Goal: Task Accomplishment & Management: Manage account settings

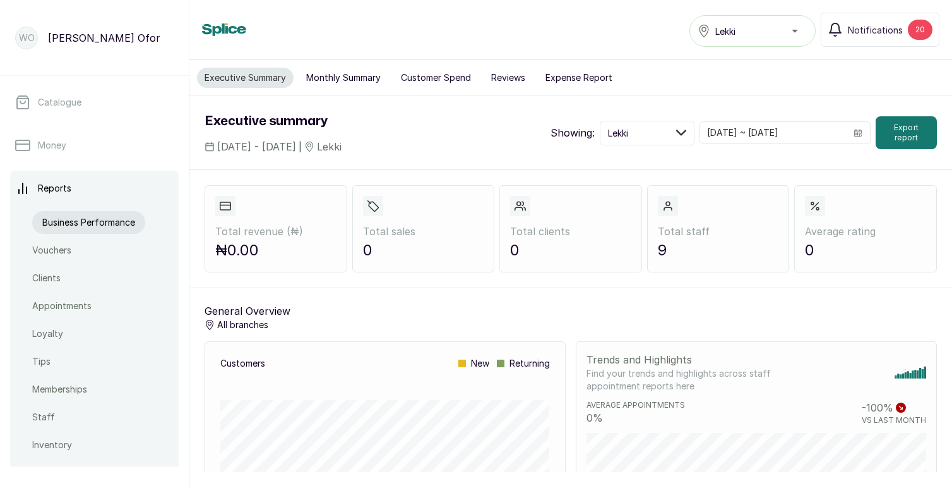
scroll to position [496, 0]
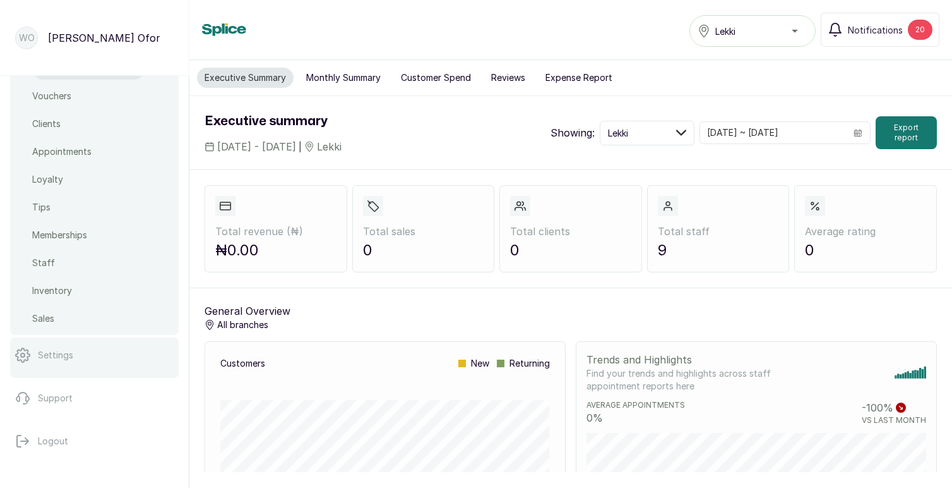
click at [47, 354] on p "Settings" at bounding box center [55, 355] width 35 height 13
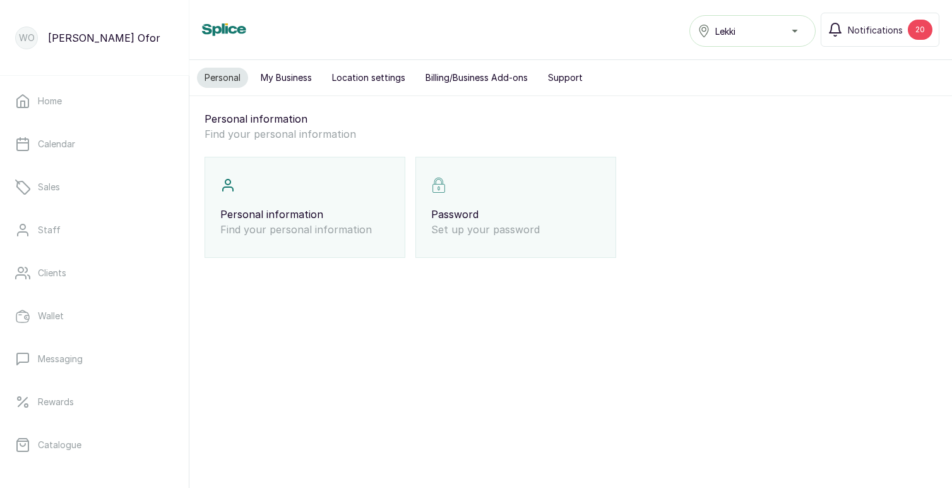
click at [464, 76] on button "Billing/Business Add-ons" at bounding box center [476, 78] width 117 height 20
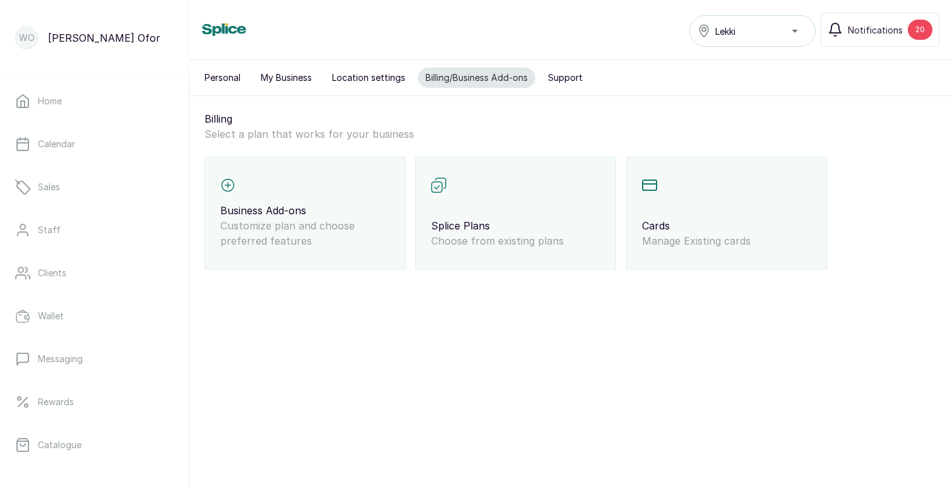
click at [460, 213] on div "Splice Plans Choose from existing plans" at bounding box center [516, 213] width 201 height 112
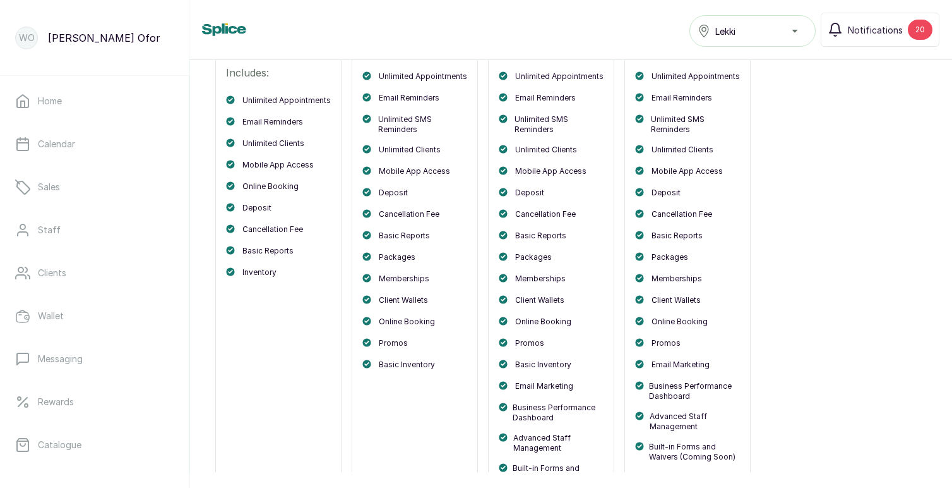
scroll to position [403, 0]
